Goal: Check status: Check status

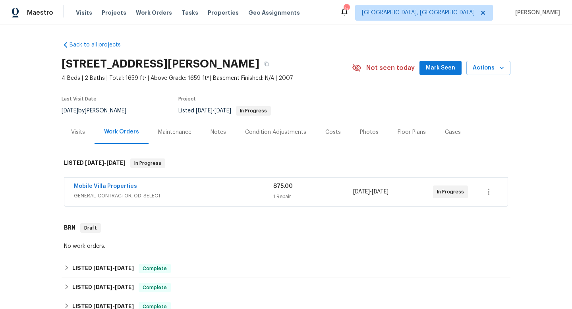
click at [166, 185] on div "Mobile Villa Properties" at bounding box center [173, 187] width 199 height 10
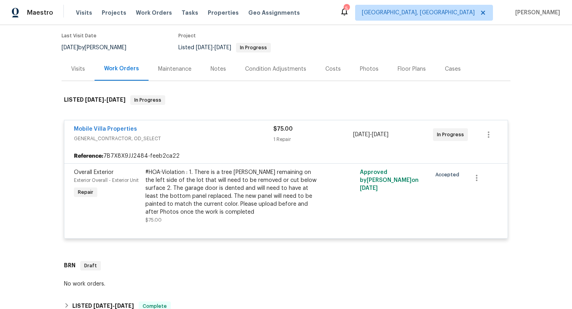
scroll to position [65, 0]
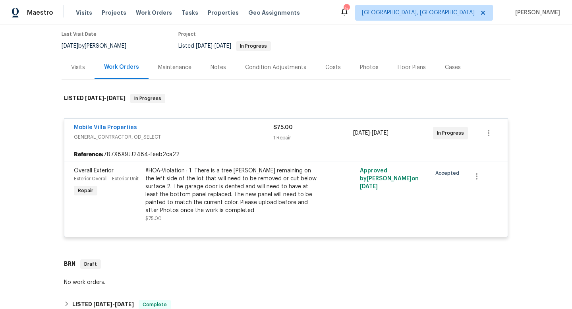
click at [79, 65] on div "Visits" at bounding box center [78, 68] width 14 height 8
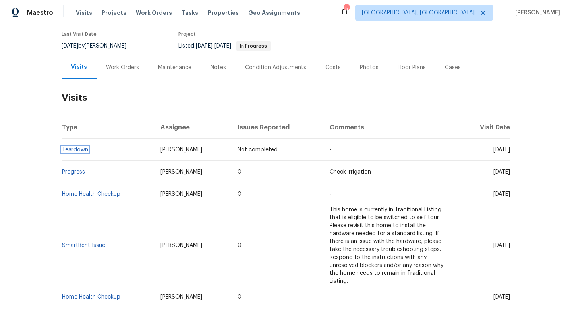
click at [76, 150] on link "Teardown" at bounding box center [75, 150] width 26 height 6
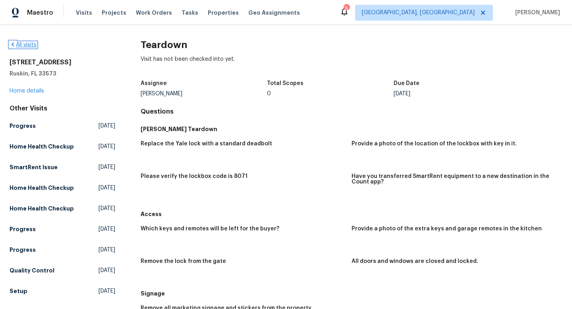
click at [35, 42] on link "All visits" at bounding box center [23, 45] width 27 height 6
